Goal: Task Accomplishment & Management: Use online tool/utility

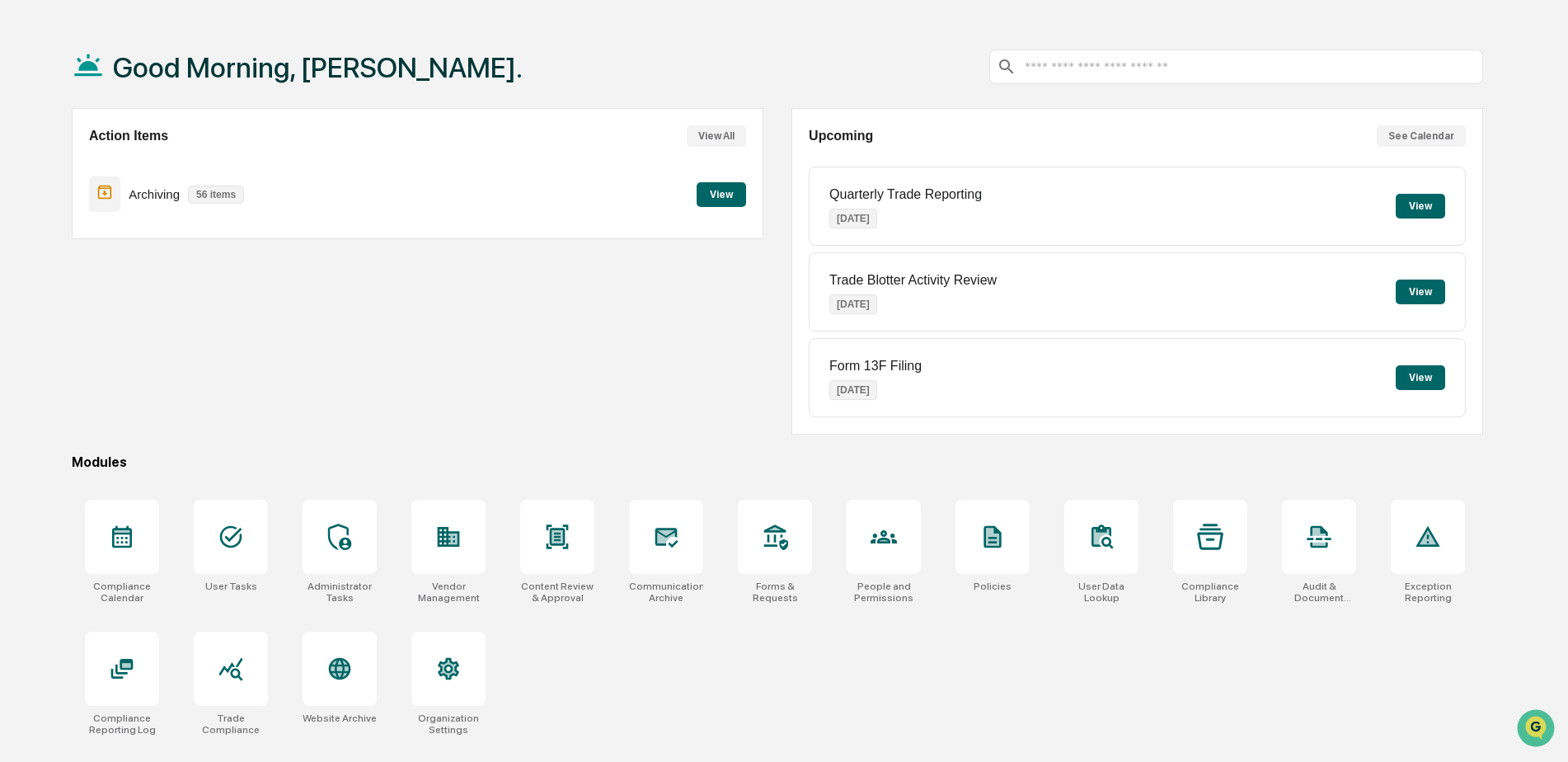
scroll to position [79, 0]
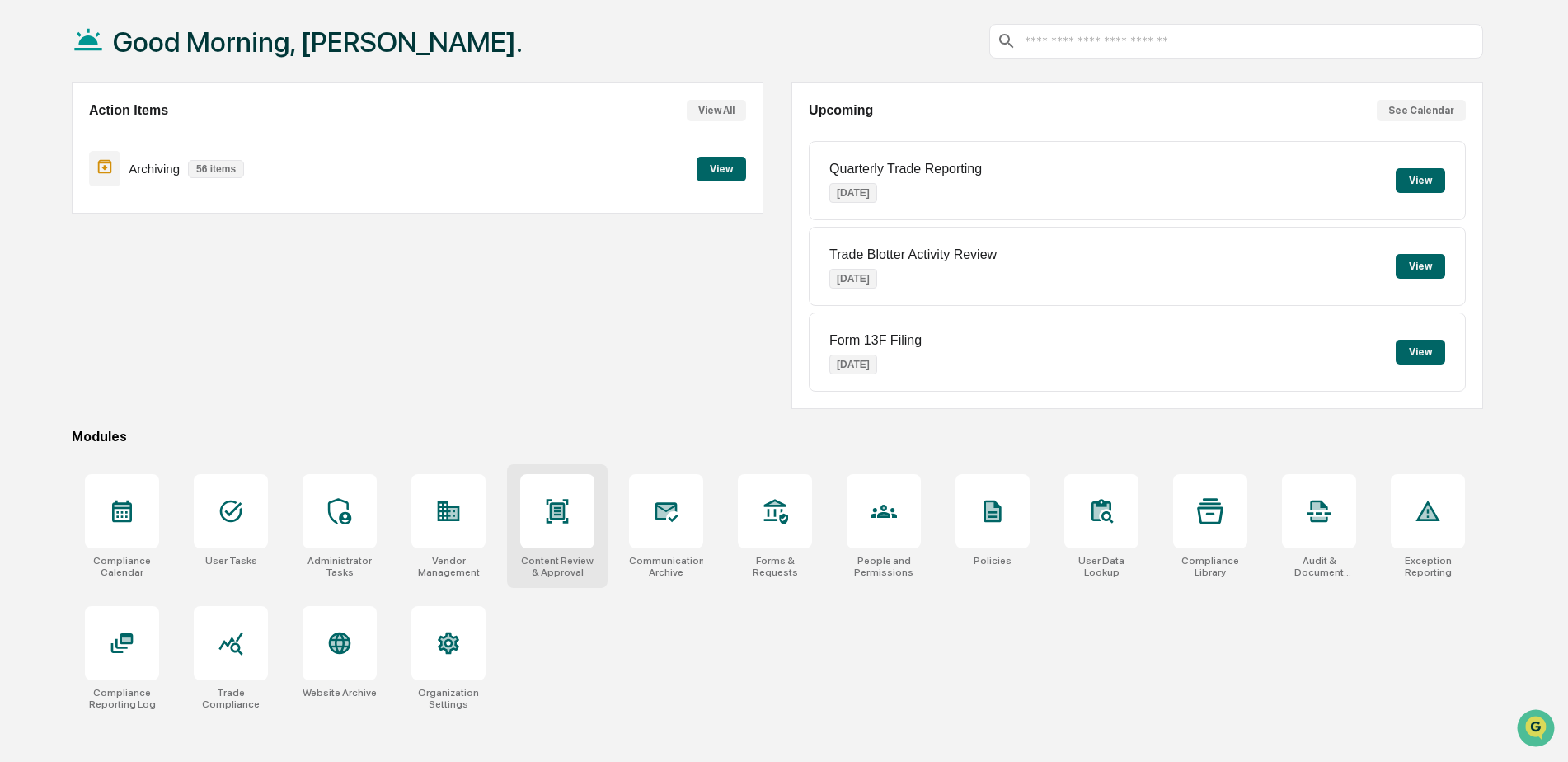
click at [590, 511] on div at bounding box center [557, 511] width 74 height 74
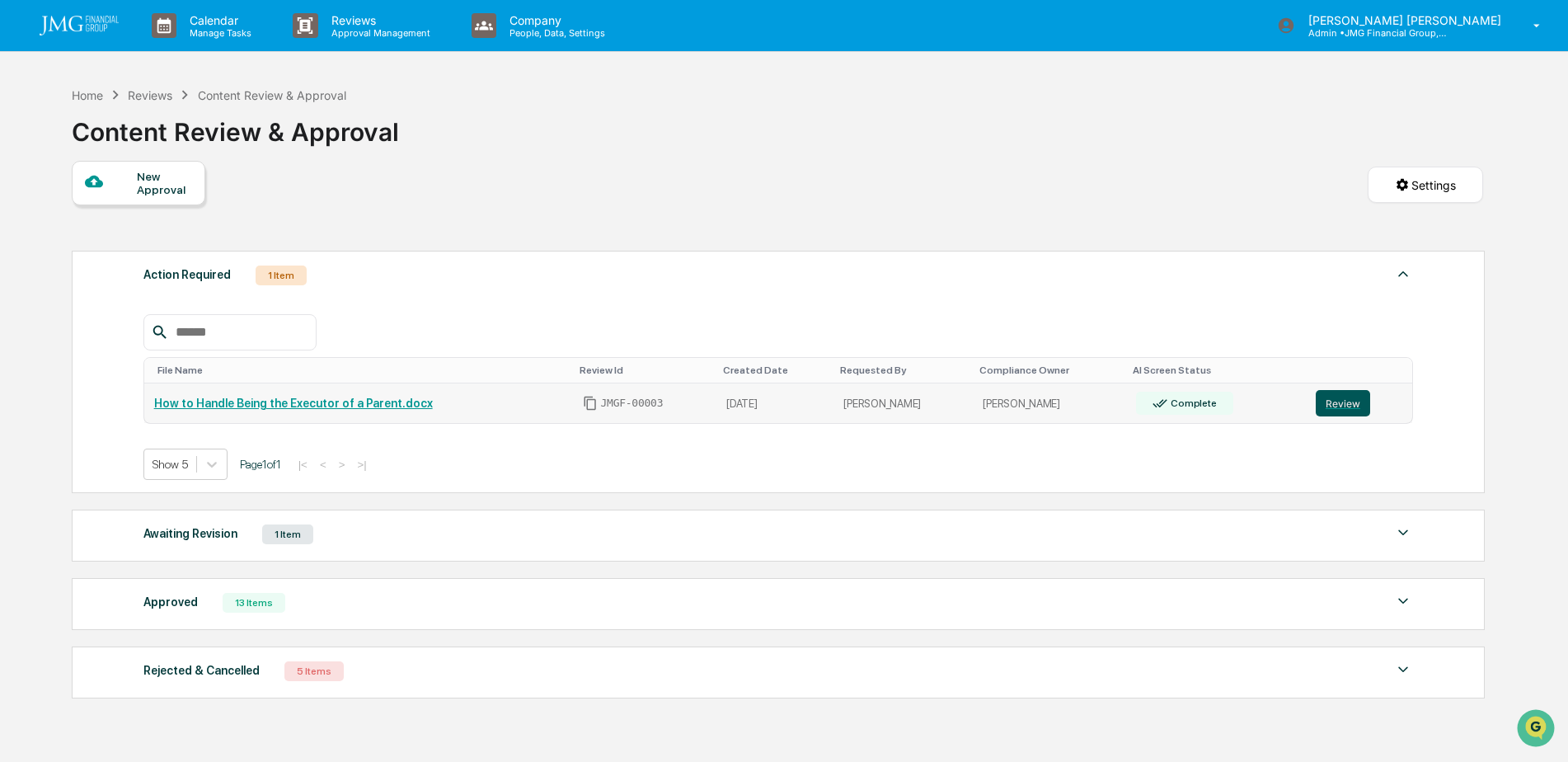
click at [1324, 402] on button "Review" at bounding box center [1343, 403] width 54 height 26
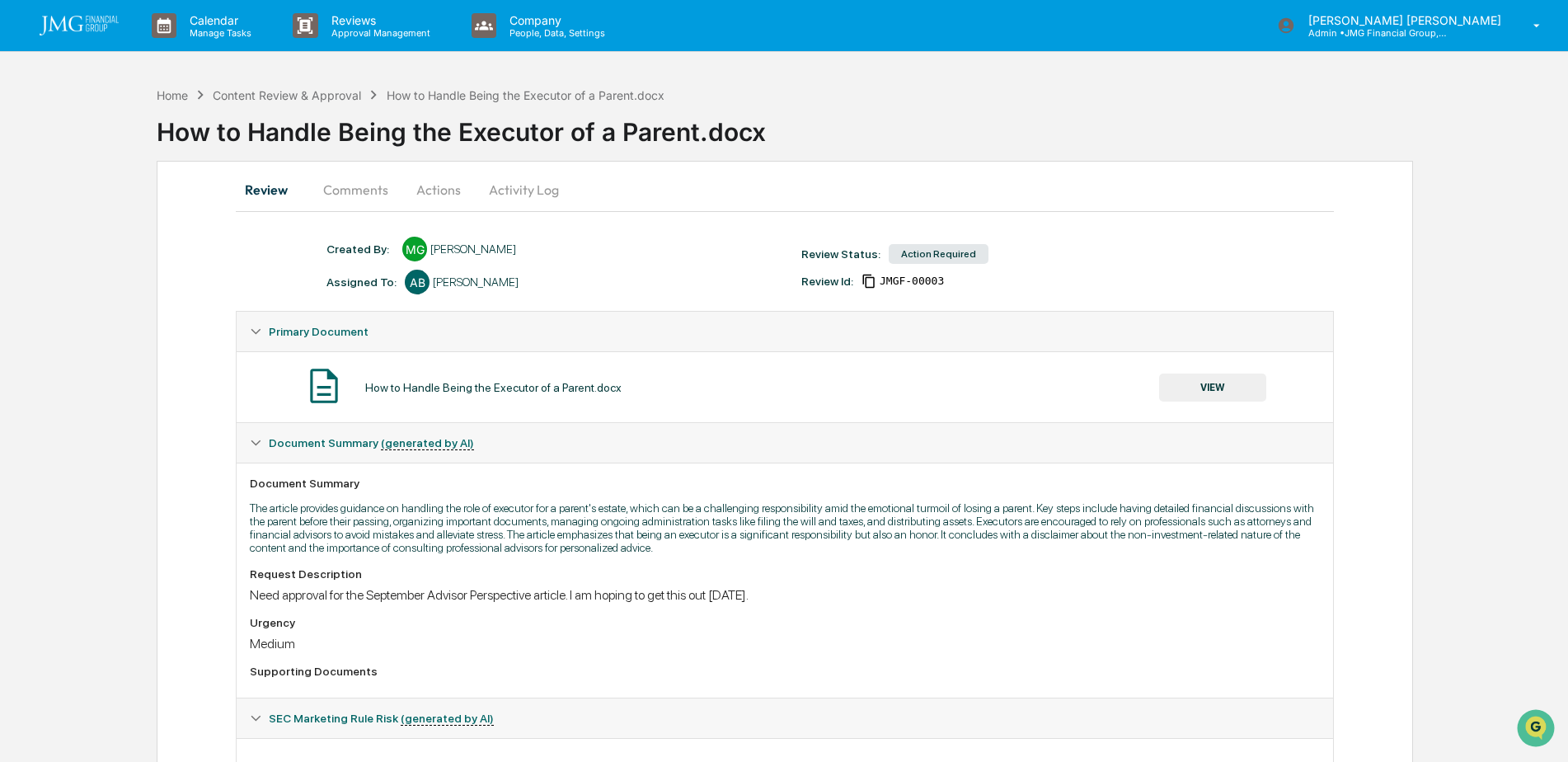
click at [465, 185] on button "Actions" at bounding box center [438, 189] width 74 height 39
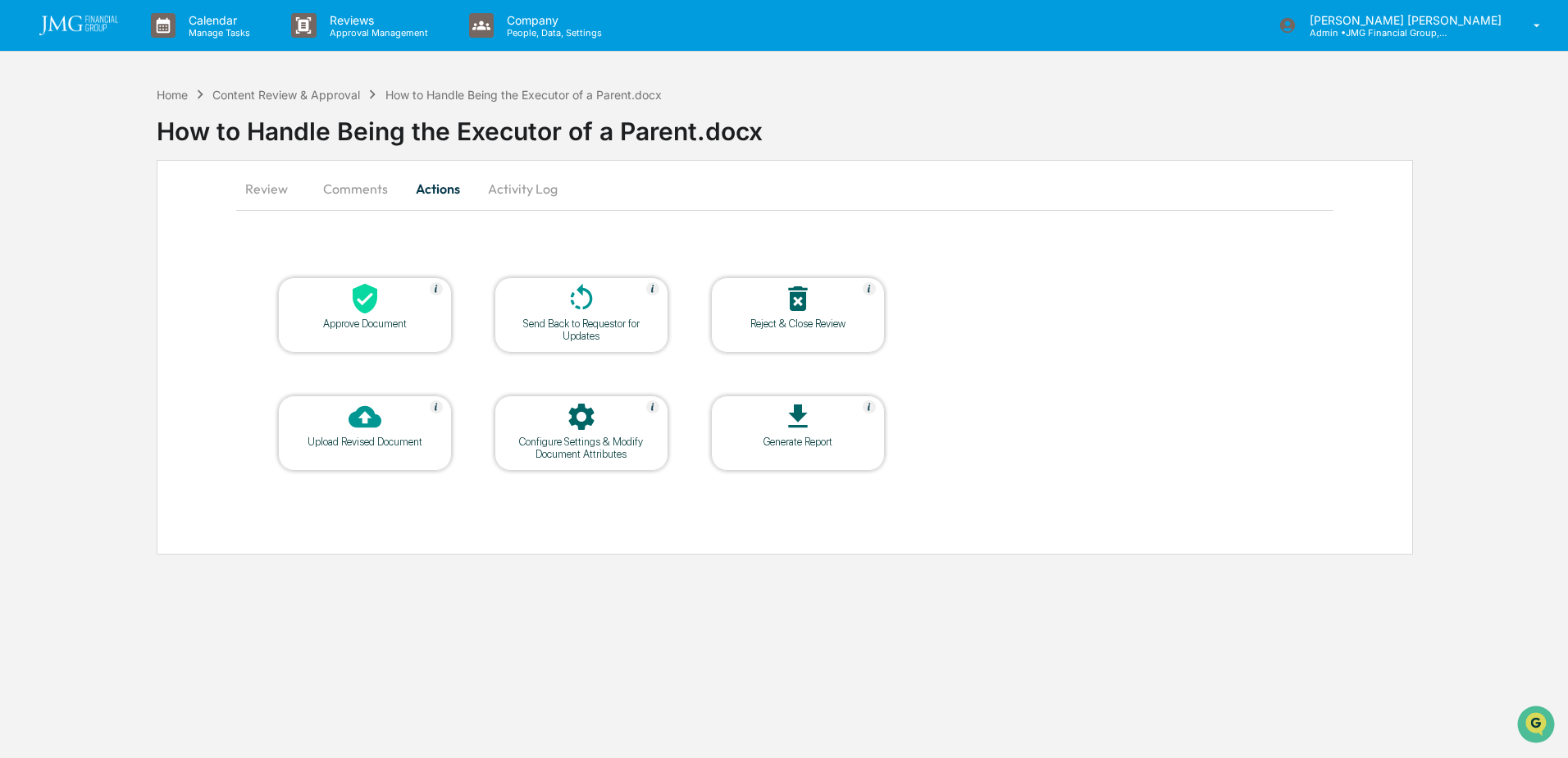
click at [275, 188] on button "Review" at bounding box center [272, 188] width 74 height 39
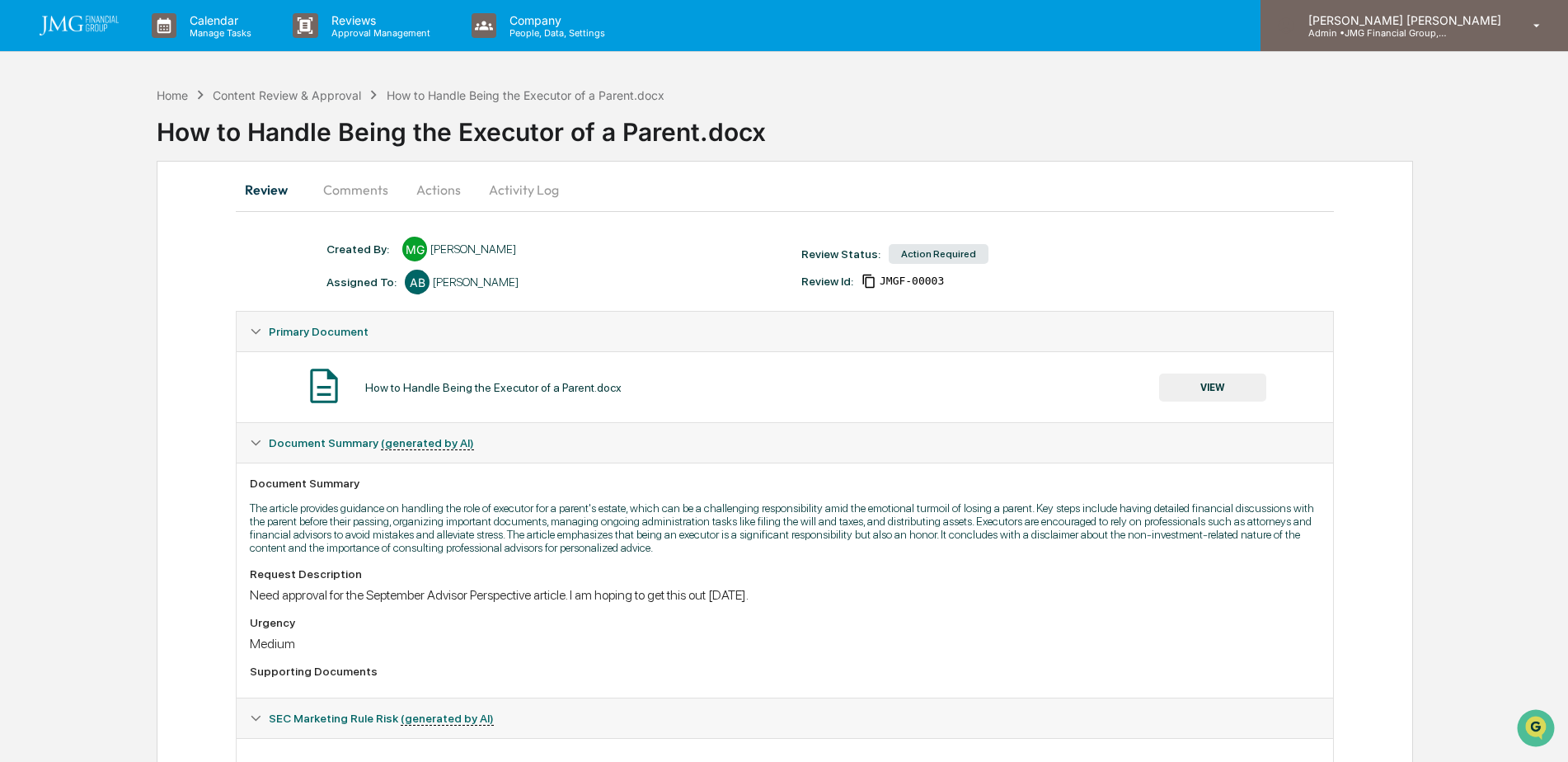
click at [1441, 37] on p "Admin • JMG Financial Group, Ltd." at bounding box center [1372, 33] width 154 height 11
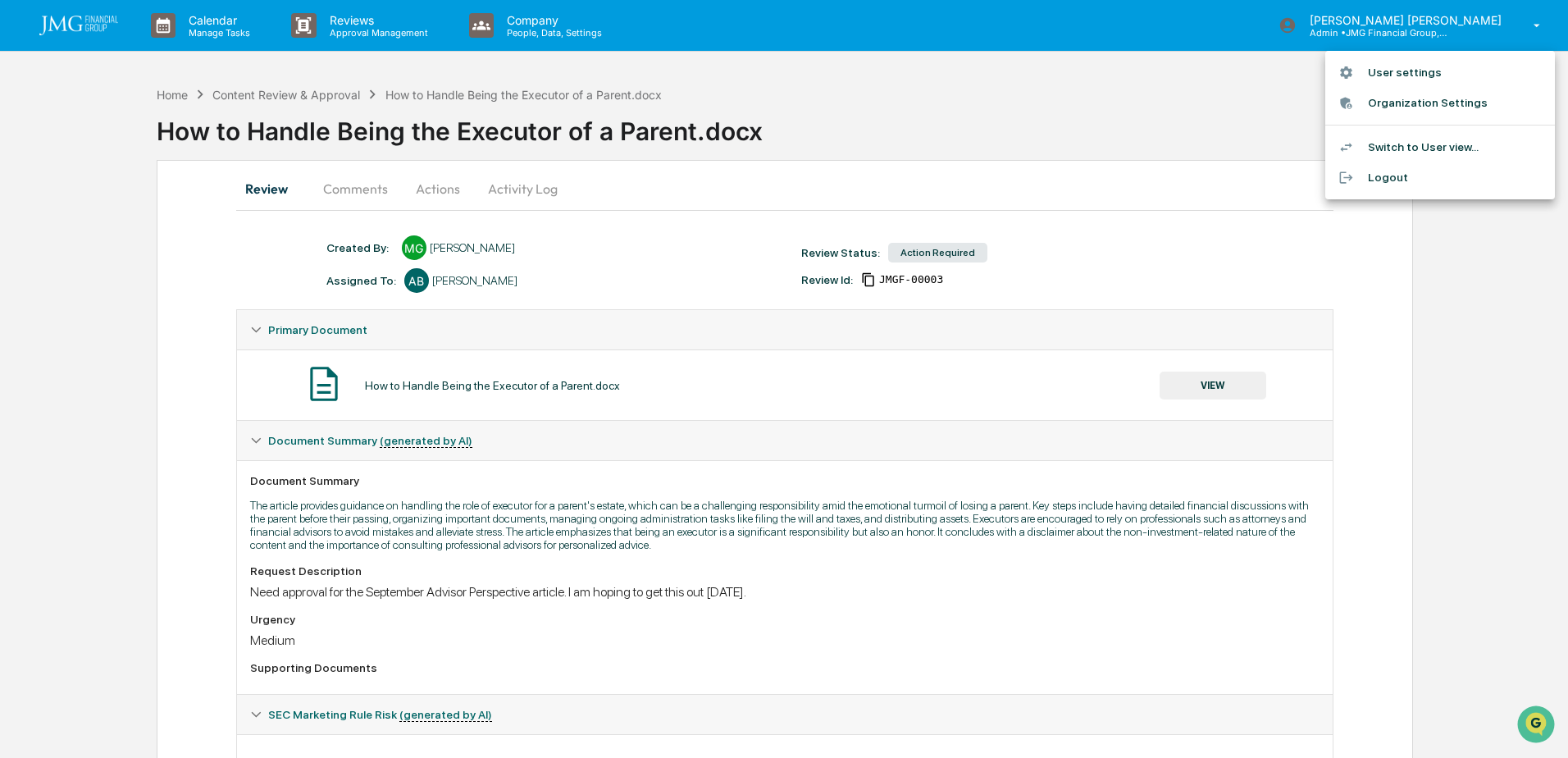
click at [1403, 175] on li "Logout" at bounding box center [1439, 177] width 229 height 31
